Goal: Task Accomplishment & Management: Manage account settings

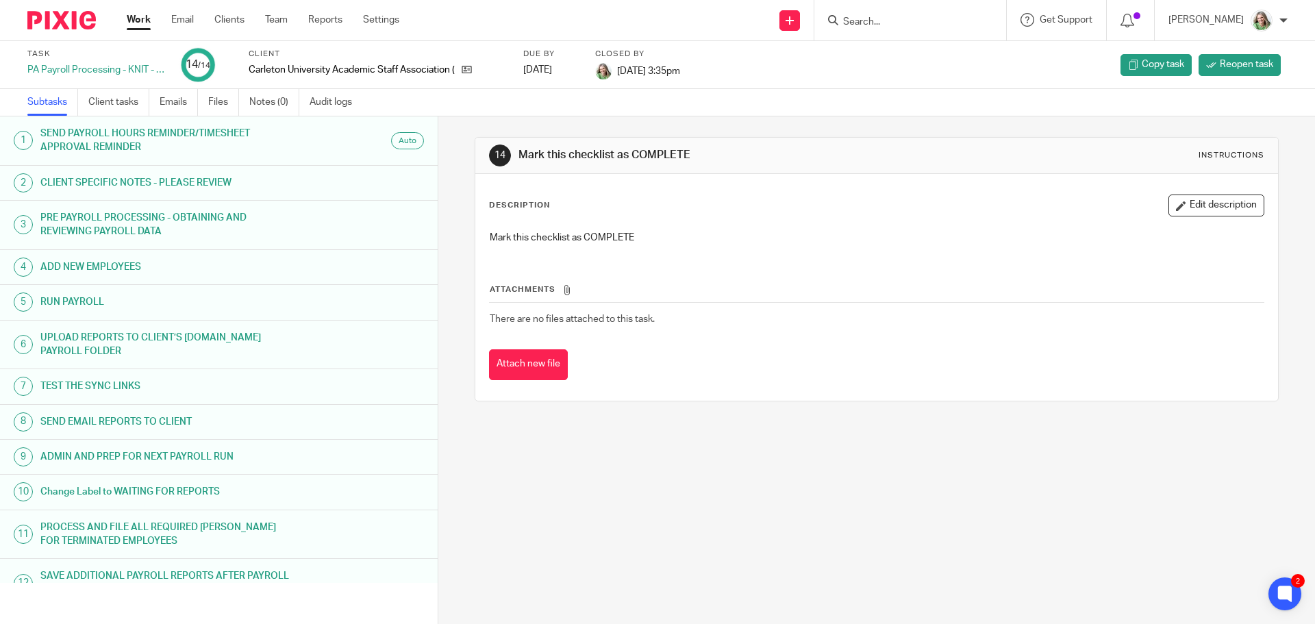
click at [137, 18] on link "Work" at bounding box center [139, 20] width 24 height 14
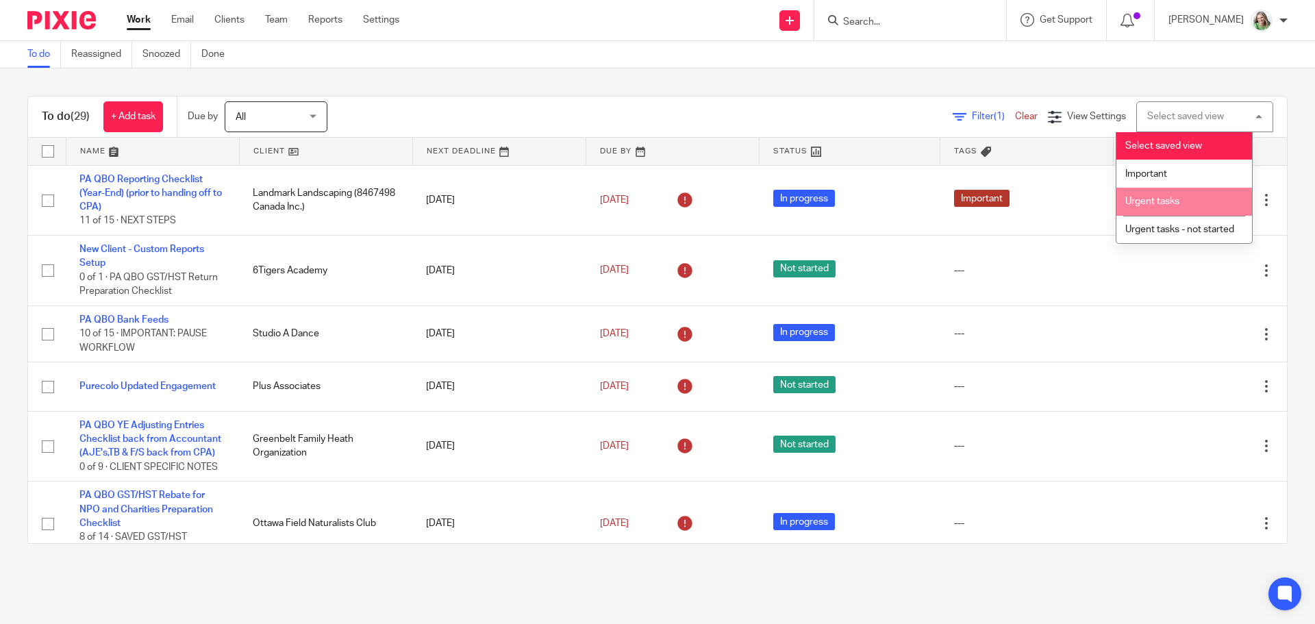
click at [1145, 192] on li "Urgent tasks" at bounding box center [1185, 202] width 136 height 28
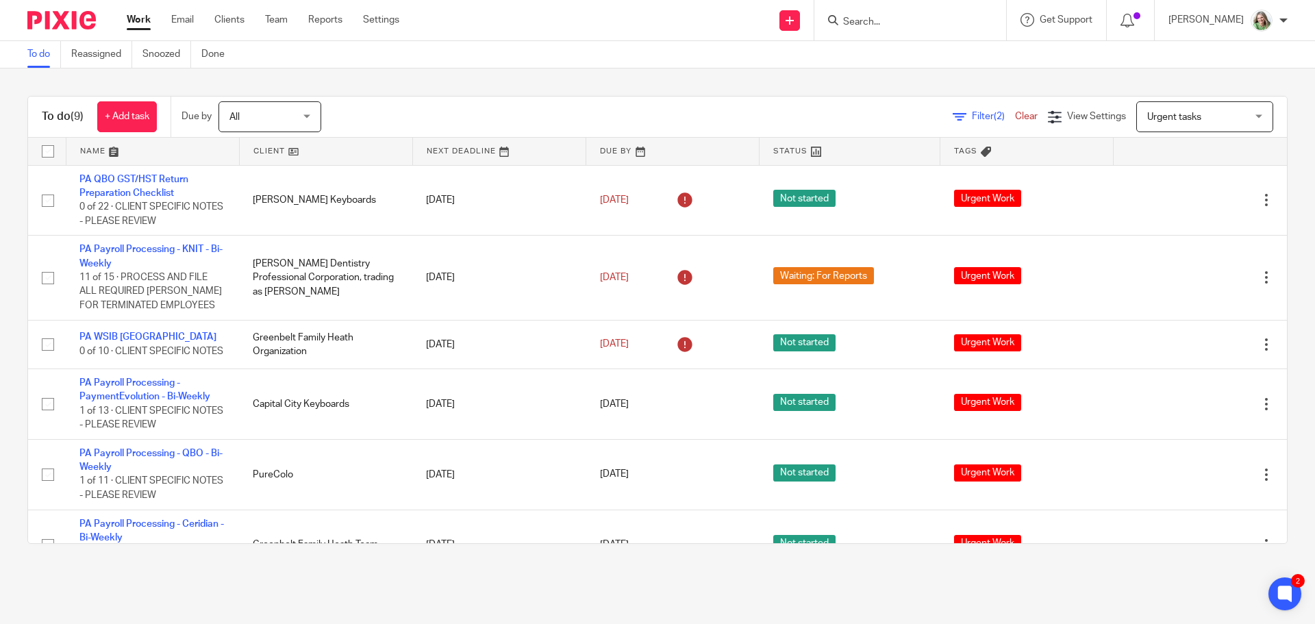
click at [254, 149] on link at bounding box center [326, 151] width 173 height 27
click at [269, 154] on link at bounding box center [326, 151] width 173 height 27
click at [282, 16] on link "Team" at bounding box center [276, 20] width 23 height 14
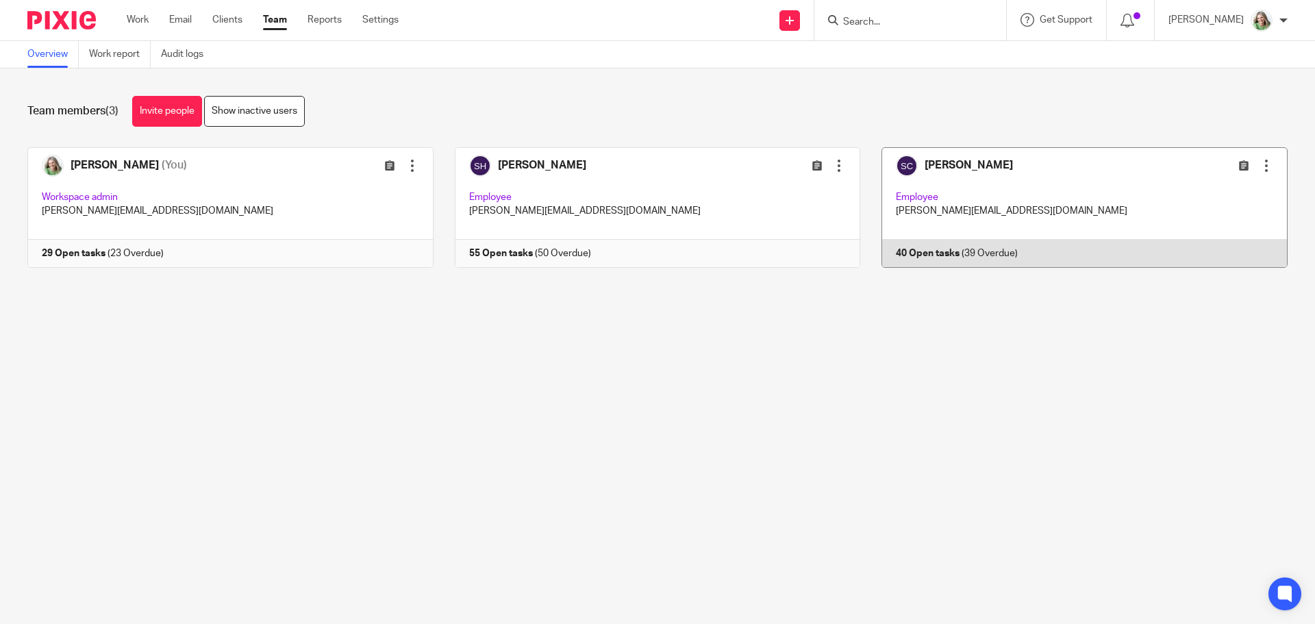
click at [1012, 206] on link at bounding box center [1073, 207] width 427 height 121
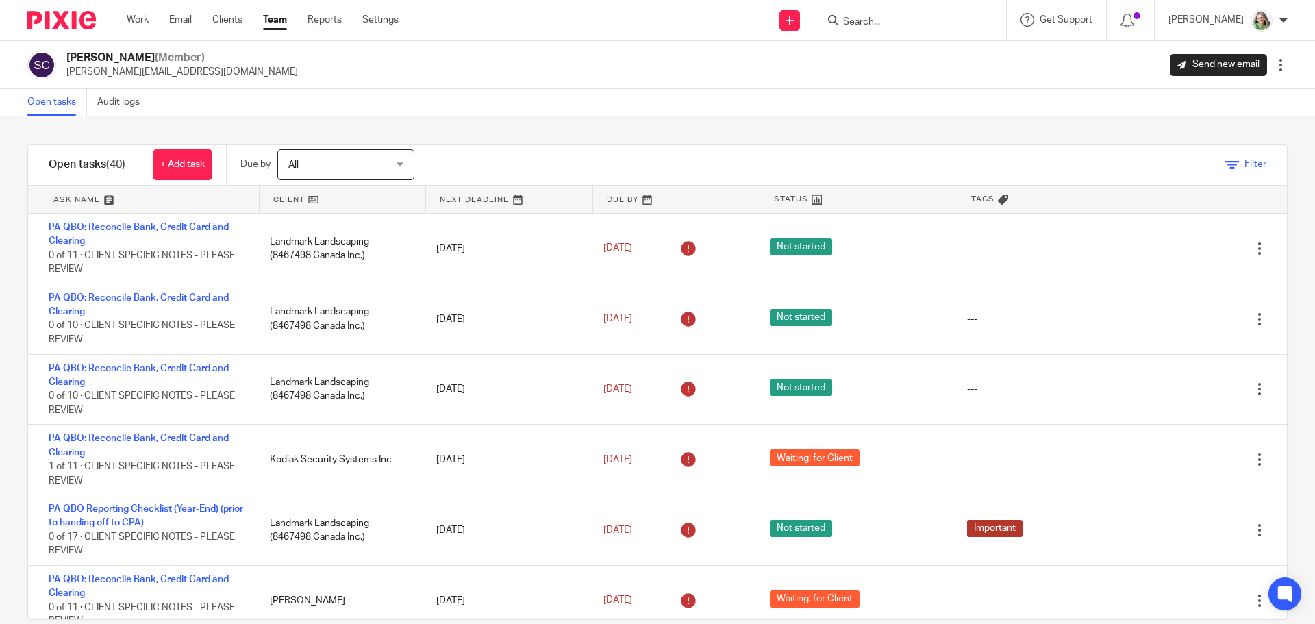
click at [1245, 166] on span "Filter" at bounding box center [1256, 165] width 22 height 10
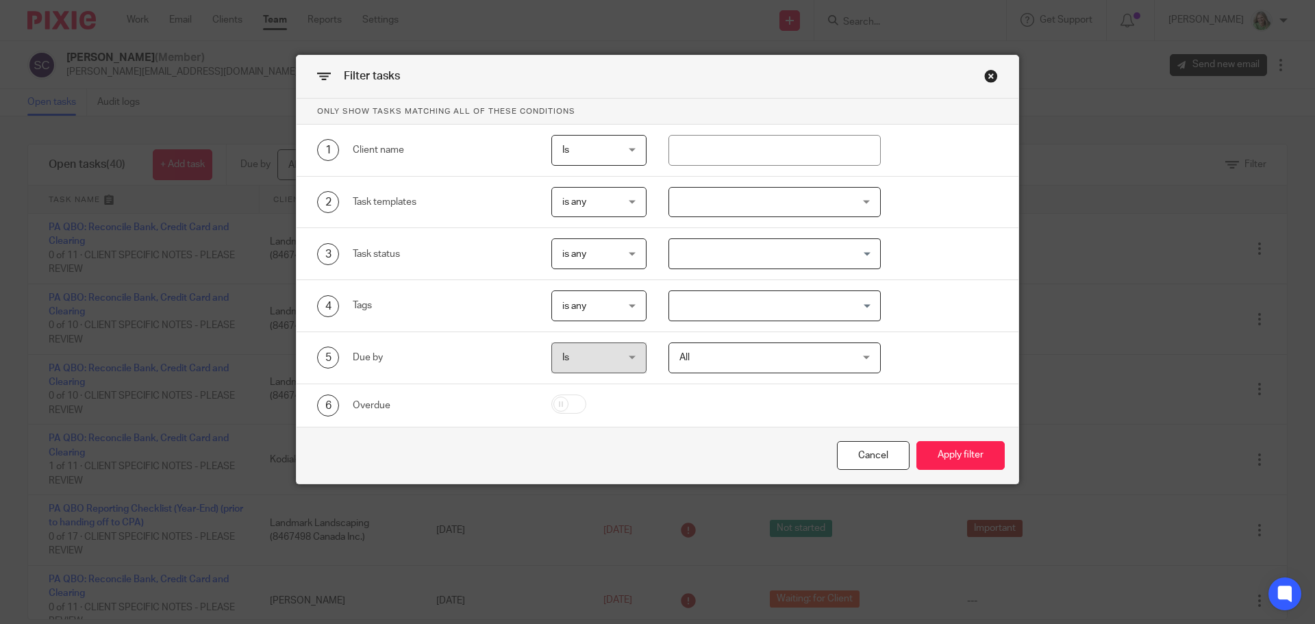
click at [749, 301] on input "Search for option" at bounding box center [772, 306] width 203 height 24
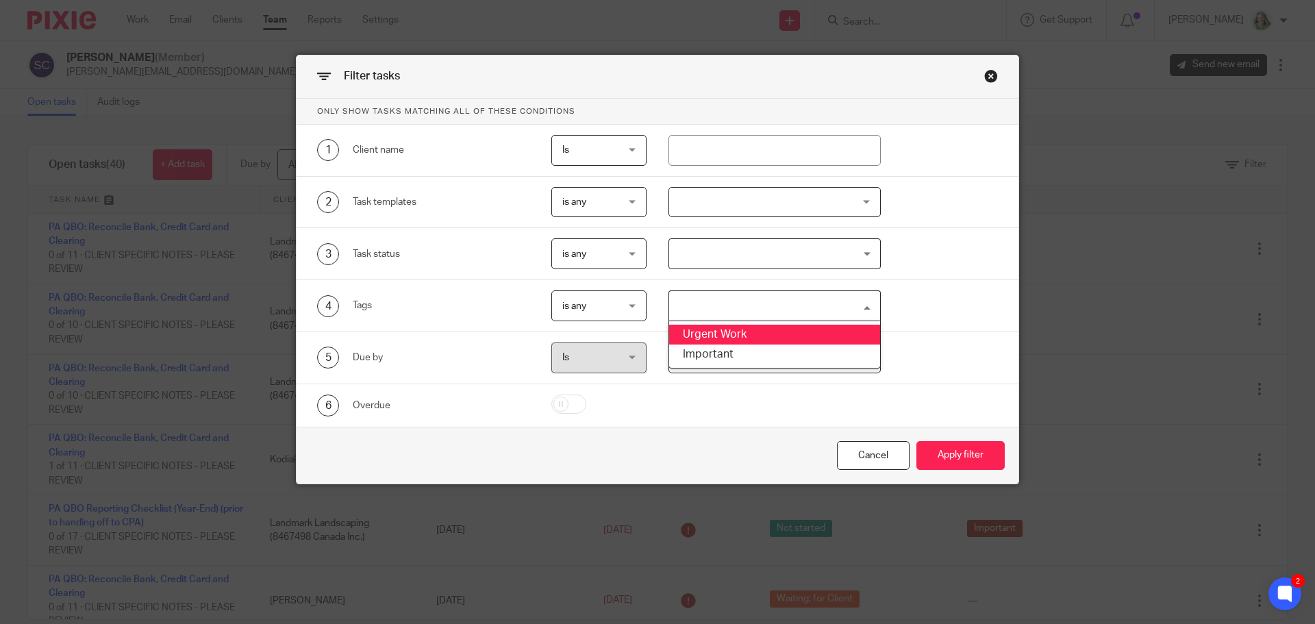
click at [734, 329] on li "Urgent Work" at bounding box center [775, 335] width 212 height 20
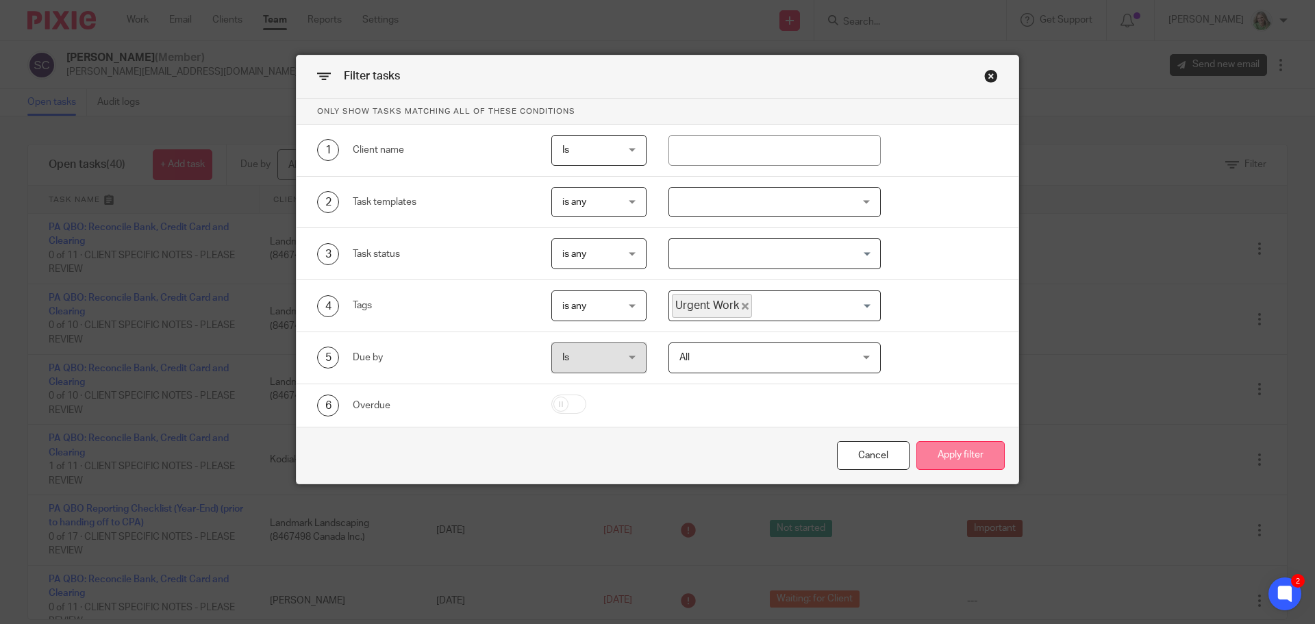
click at [965, 457] on button "Apply filter" at bounding box center [961, 455] width 88 height 29
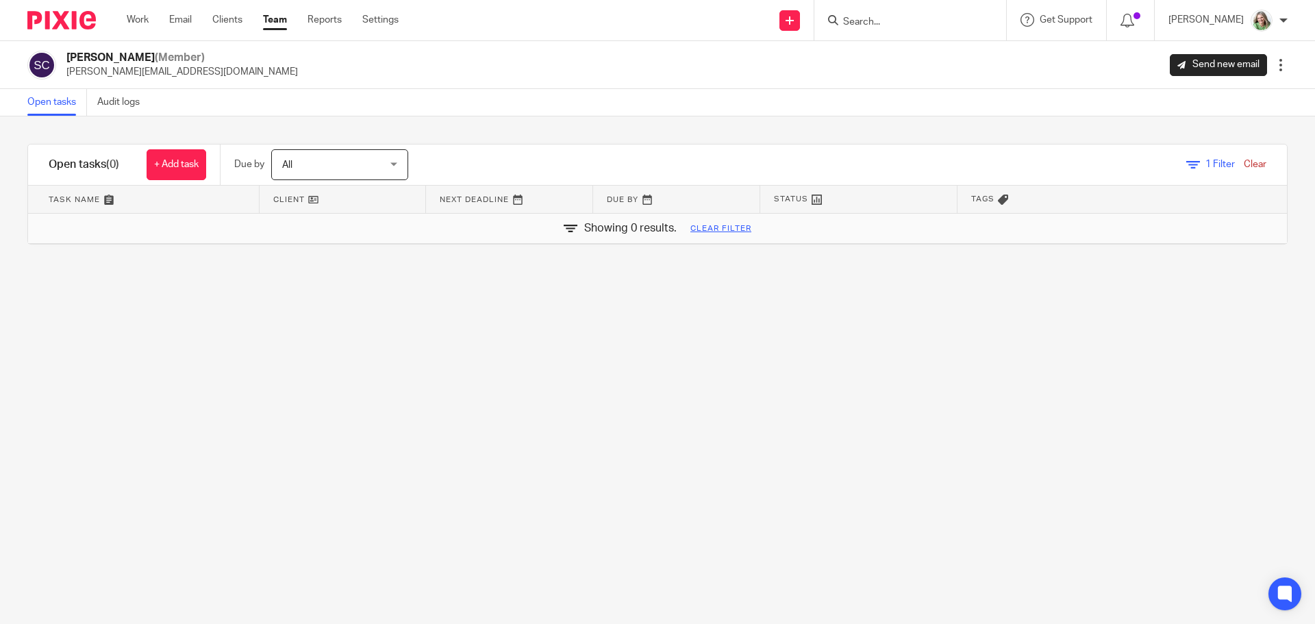
click at [1244, 165] on link "Clear" at bounding box center [1255, 165] width 23 height 10
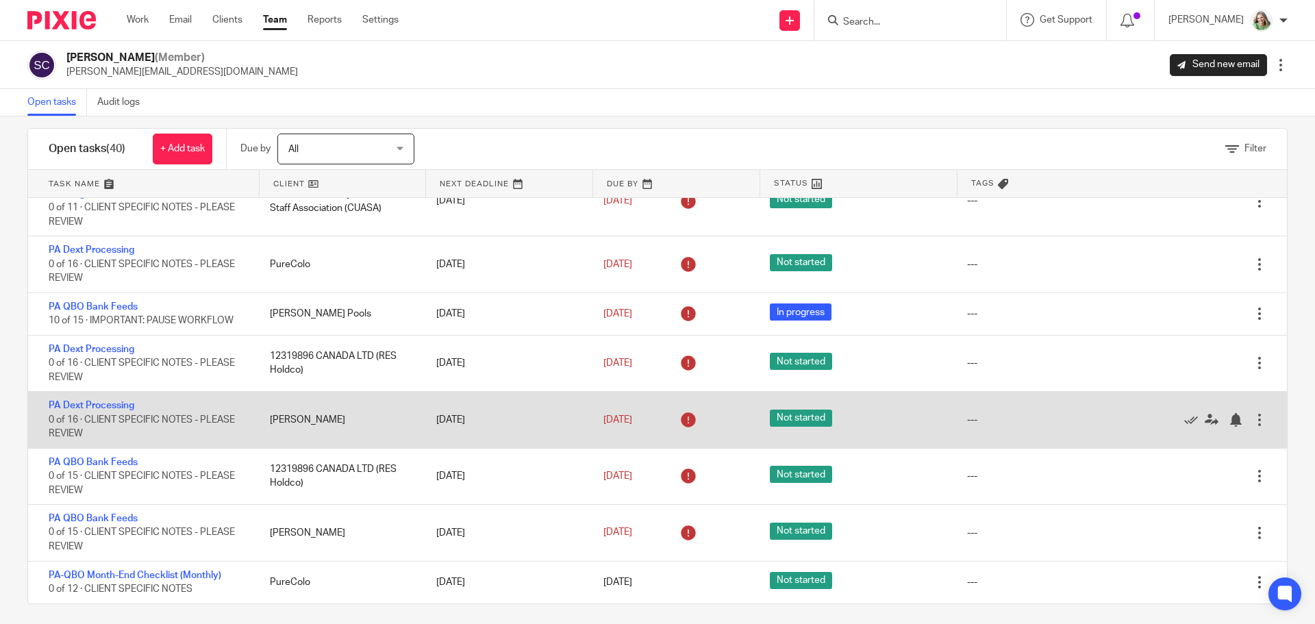
scroll to position [23, 0]
